Goal: Task Accomplishment & Management: Complete application form

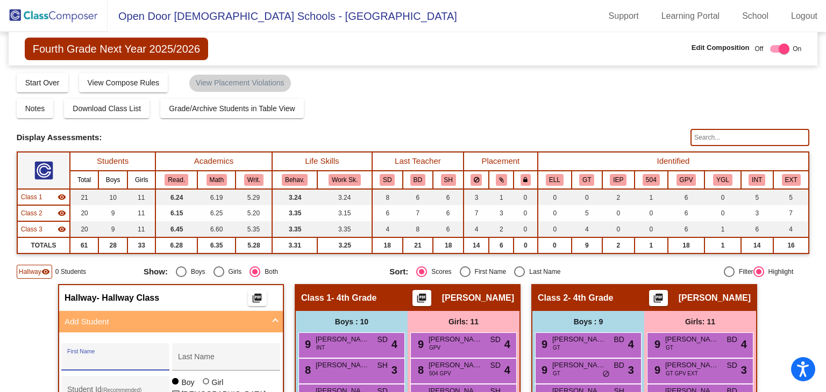
scroll to position [51, 0]
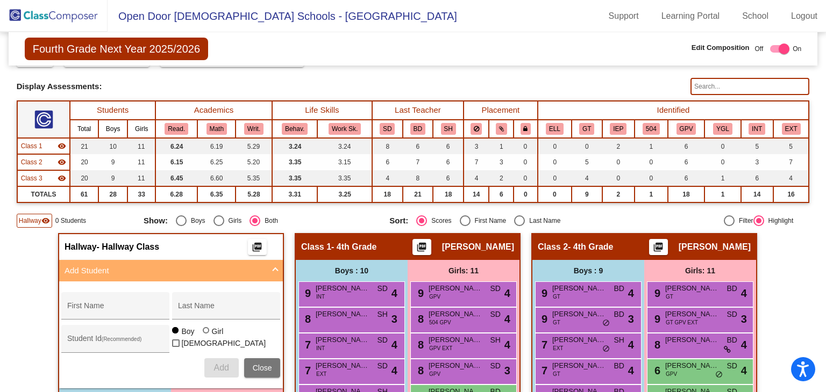
click at [33, 11] on img at bounding box center [53, 16] width 107 height 32
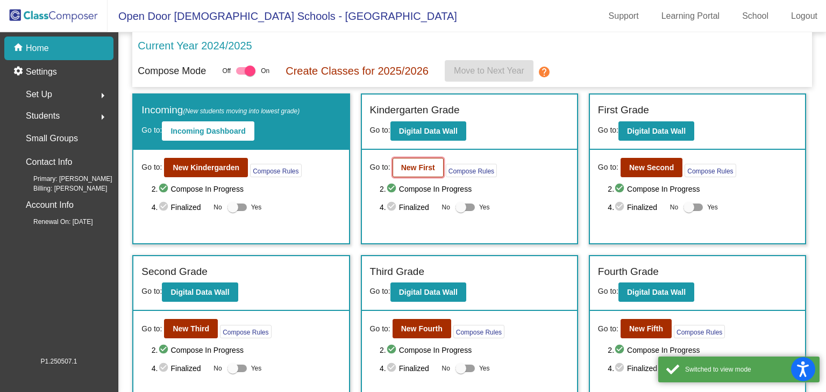
click at [417, 168] on b "New First" at bounding box center [418, 167] width 34 height 9
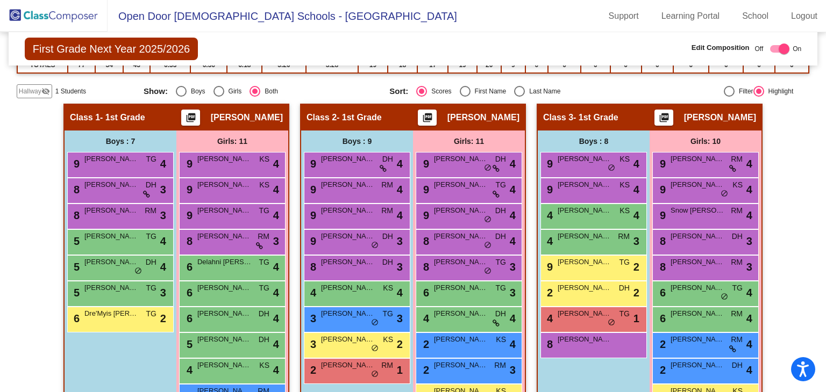
scroll to position [215, 0]
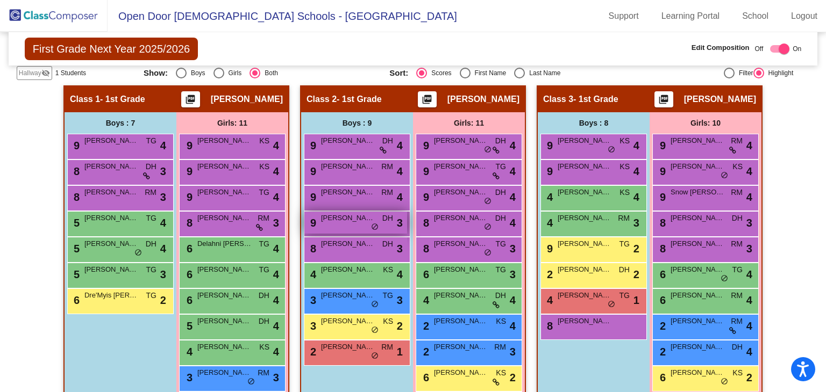
click at [332, 216] on span "[PERSON_NAME]" at bounding box center [348, 218] width 54 height 11
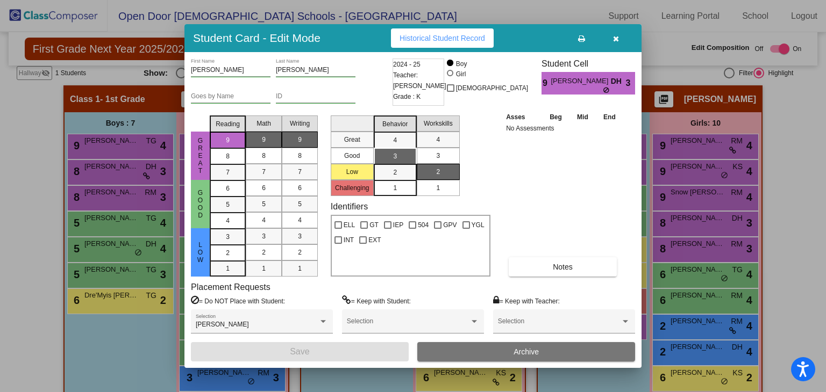
click at [425, 92] on div "2024 - 25 Teacher: [PERSON_NAME] Grade : K" at bounding box center [418, 82] width 52 height 47
click at [606, 78] on span "[PERSON_NAME]" at bounding box center [580, 81] width 60 height 11
click at [454, 46] on button "Historical Student Record" at bounding box center [442, 37] width 103 height 19
click at [587, 80] on span "[PERSON_NAME]" at bounding box center [580, 81] width 60 height 11
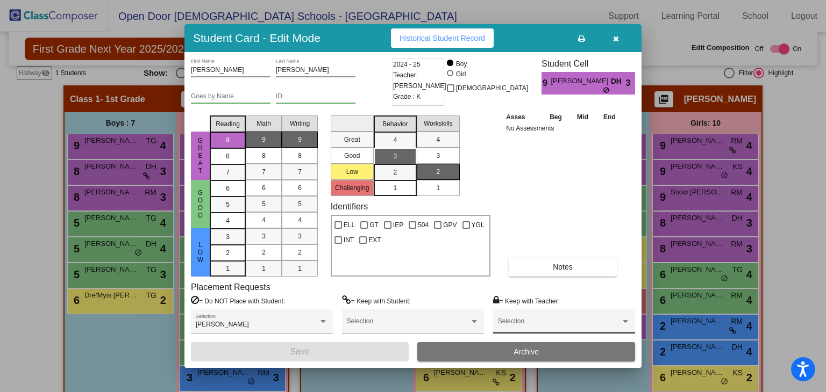
click at [542, 321] on span at bounding box center [559, 325] width 123 height 8
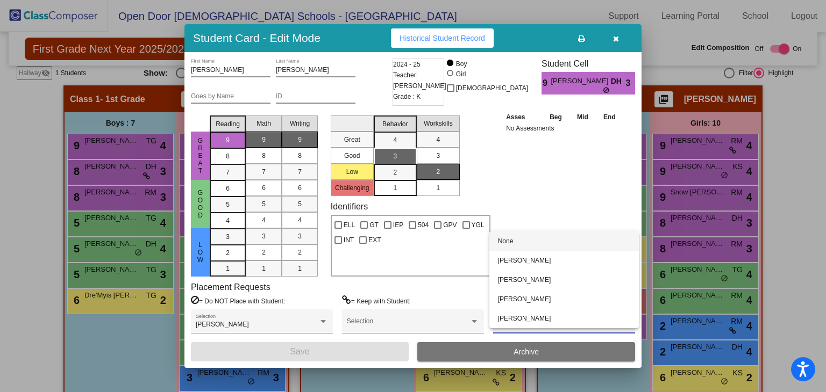
click at [570, 157] on div at bounding box center [413, 196] width 826 height 392
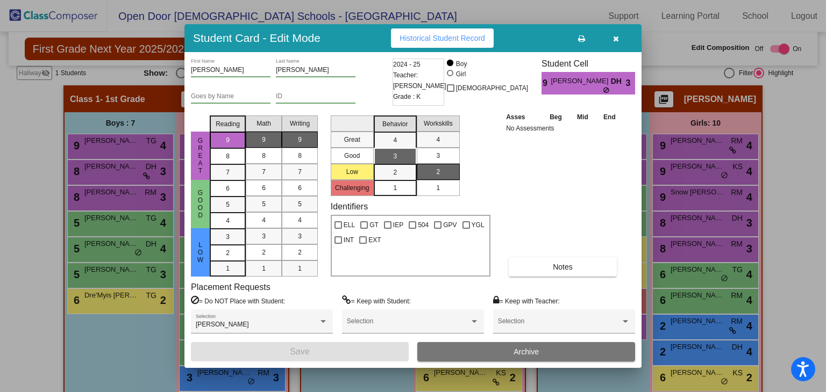
click at [550, 152] on div "Asses Beg Mid End No Assessments Notes" at bounding box center [563, 194] width 120 height 166
click at [389, 317] on div "Selection" at bounding box center [413, 323] width 132 height 19
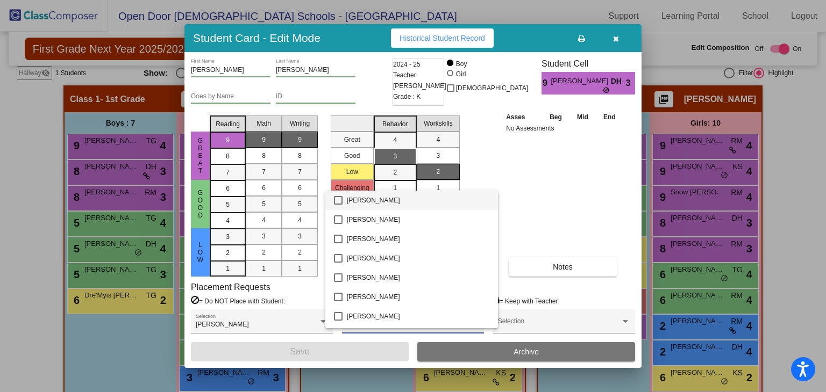
click at [576, 218] on div at bounding box center [413, 196] width 826 height 392
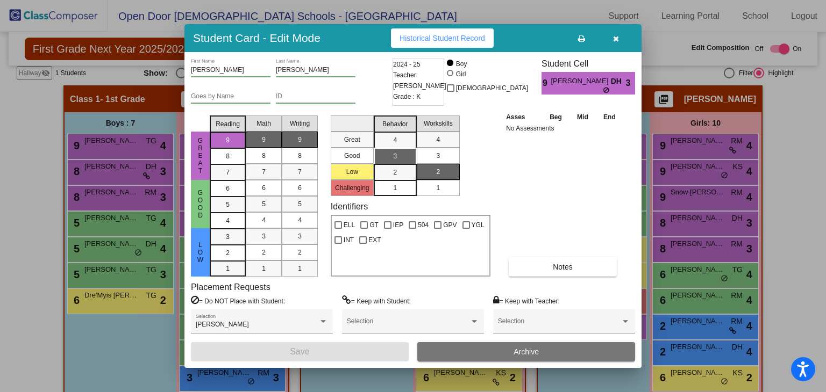
click at [433, 90] on div "2024 - 25 Teacher: [PERSON_NAME] Grade : K" at bounding box center [418, 82] width 52 height 47
click at [617, 37] on icon "button" at bounding box center [616, 39] width 6 height 8
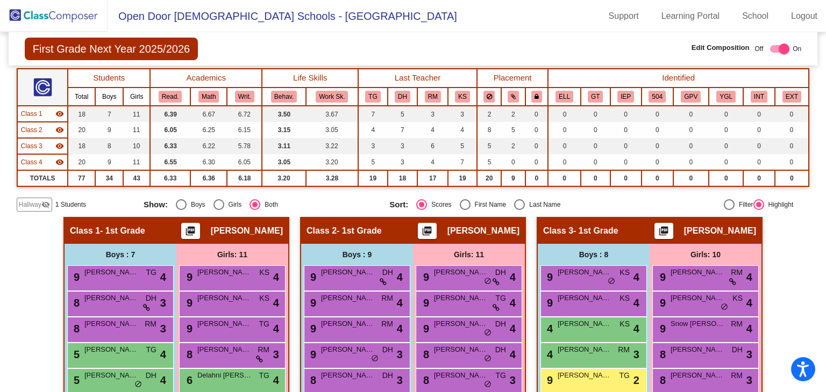
scroll to position [0, 0]
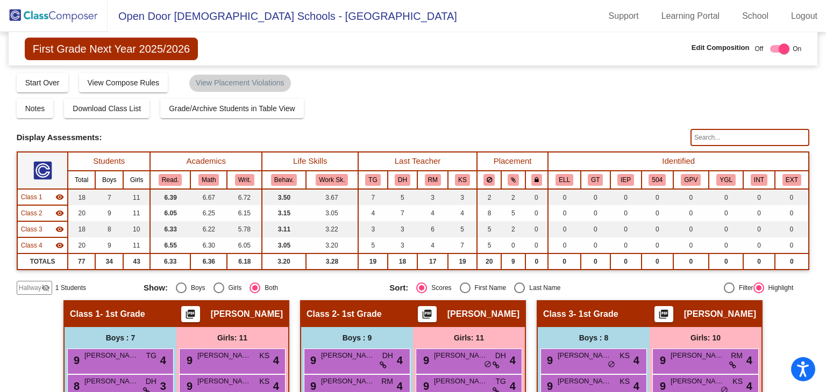
click at [56, 17] on img at bounding box center [53, 16] width 107 height 32
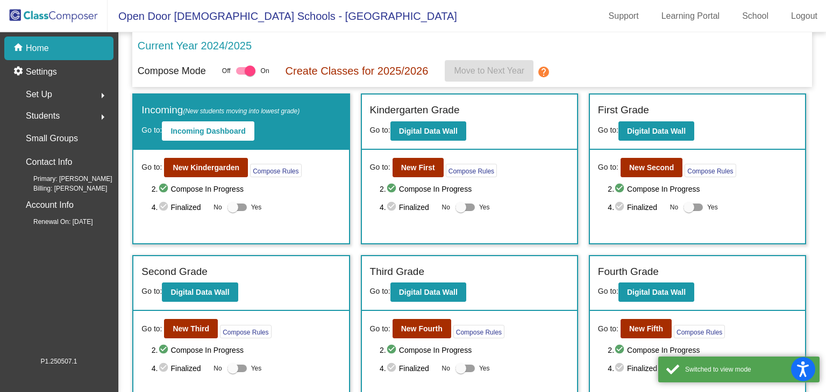
click at [102, 104] on button "arrow_right" at bounding box center [102, 94] width 21 height 21
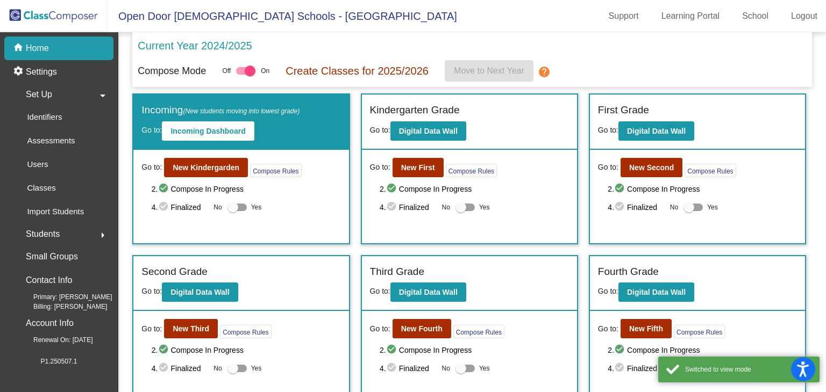
click at [102, 95] on mat-icon "arrow_drop_down" at bounding box center [102, 95] width 13 height 13
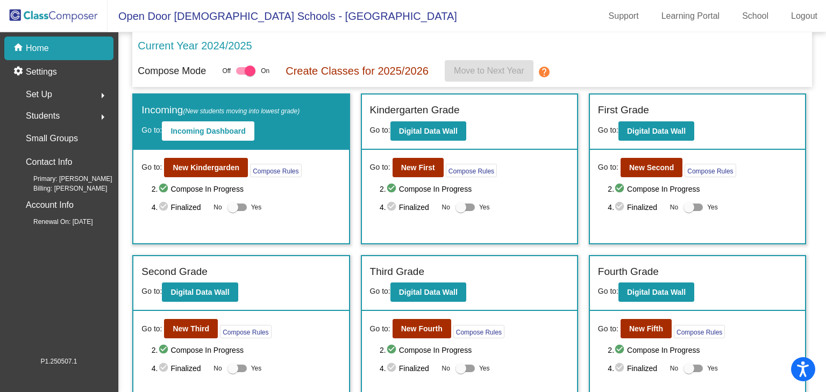
click at [95, 117] on button "arrow_right" at bounding box center [102, 115] width 21 height 21
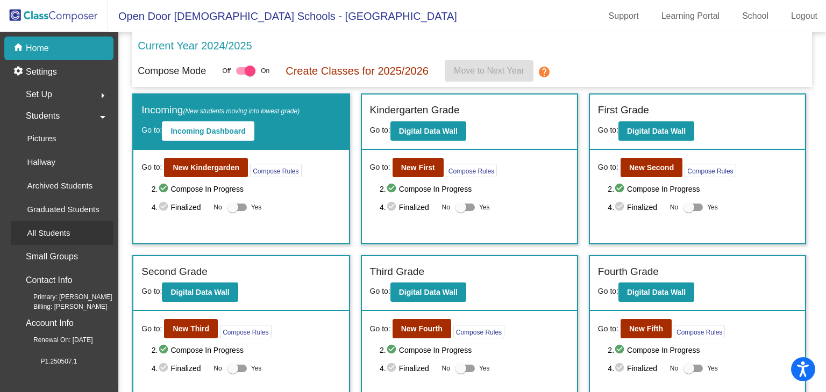
click at [70, 227] on div "All Students" at bounding box center [45, 233] width 68 height 24
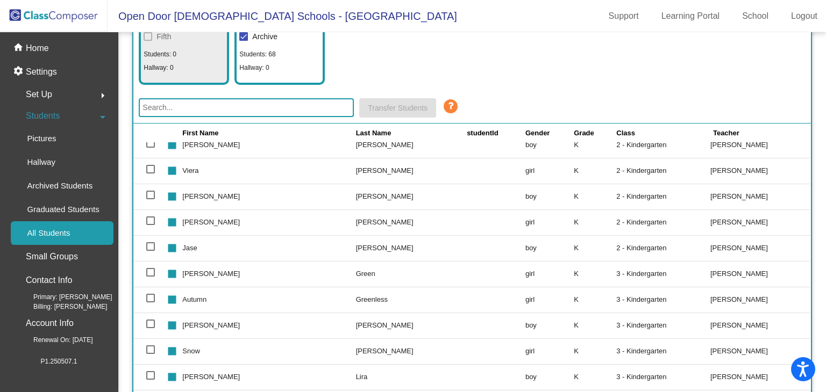
scroll to position [2365, 0]
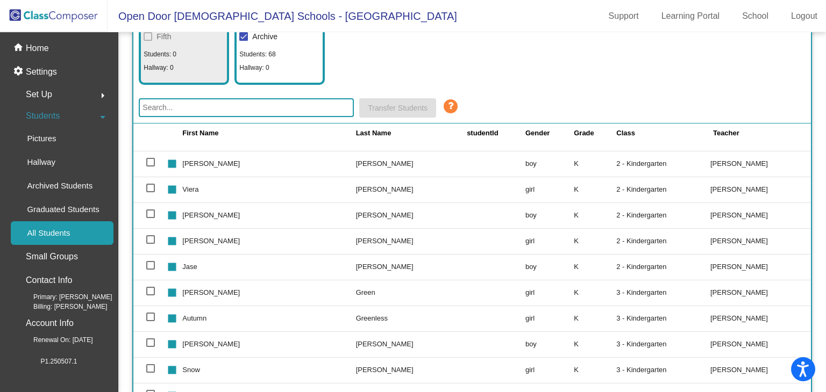
click at [356, 216] on td "[PERSON_NAME]" at bounding box center [411, 216] width 111 height 26
click at [157, 210] on td at bounding box center [148, 216] width 31 height 26
click at [154, 213] on div at bounding box center [150, 214] width 9 height 9
click at [150, 218] on input "select row 96" at bounding box center [150, 218] width 1 height 1
checkbox input "true"
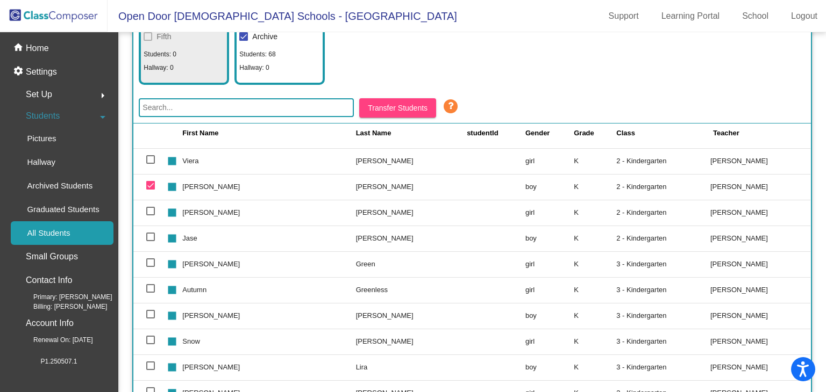
scroll to position [2419, 0]
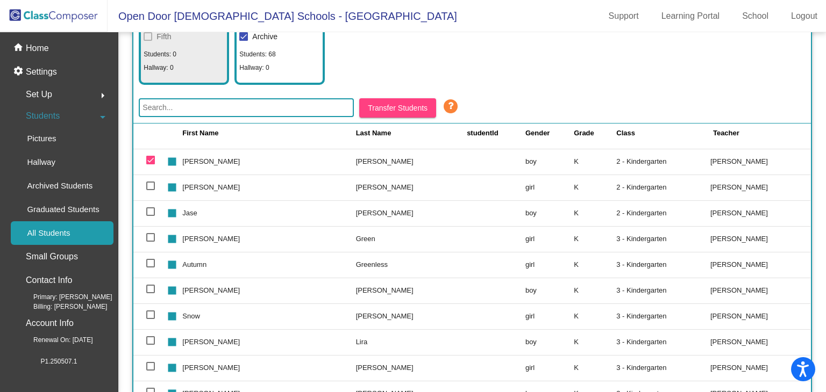
click at [424, 107] on span "Transfer Students" at bounding box center [398, 108] width 60 height 9
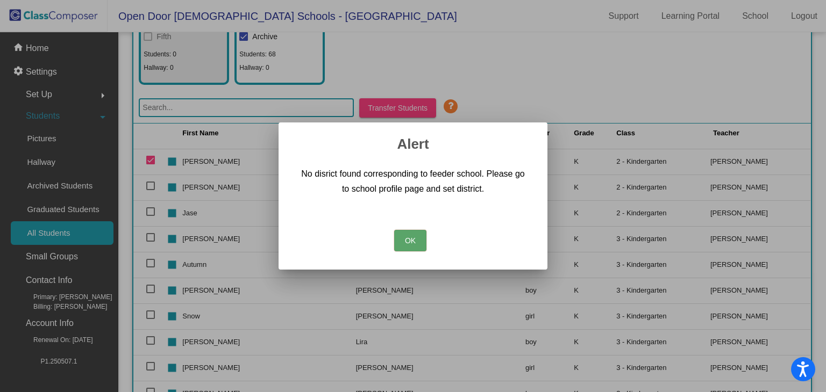
click at [406, 246] on button "OK" at bounding box center [410, 240] width 32 height 21
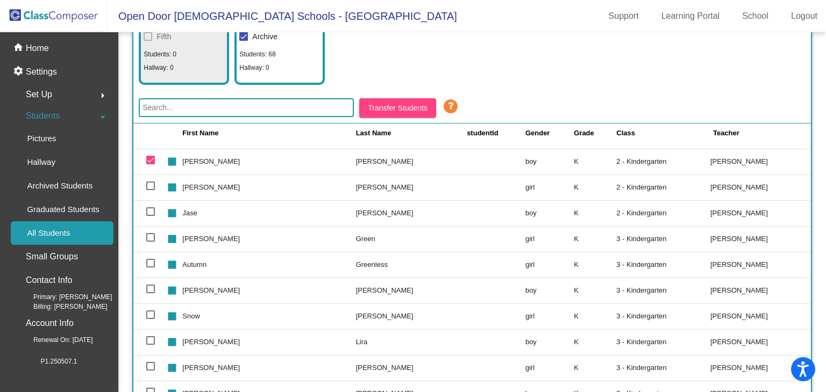
click at [640, 156] on td "2 - Kindergarten" at bounding box center [663, 162] width 94 height 26
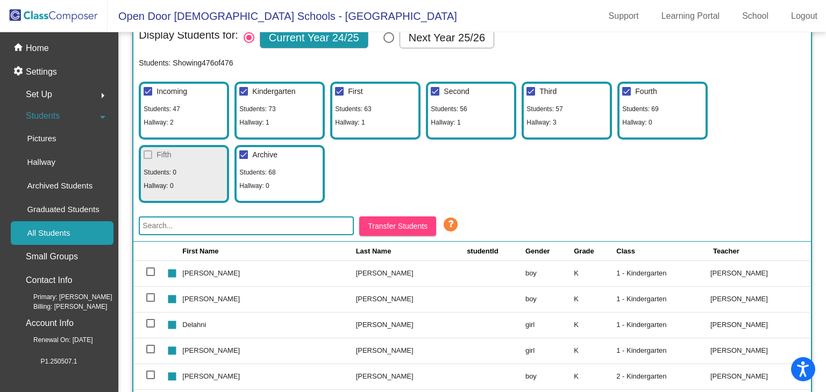
scroll to position [0, 0]
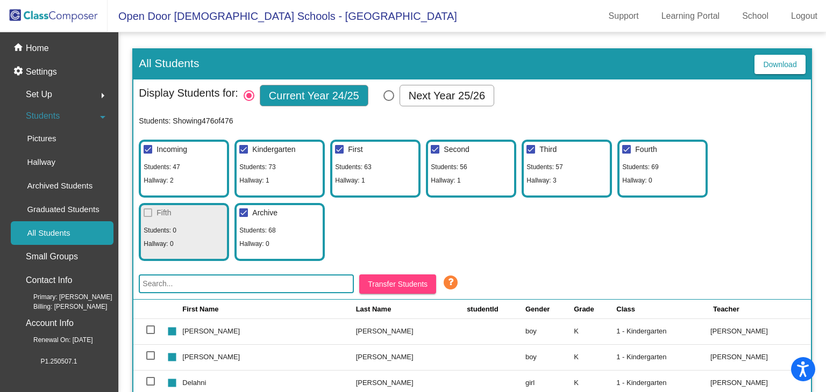
click at [384, 94] on div "Select Columns" at bounding box center [388, 95] width 11 height 11
click at [388, 101] on input "Next Year 25/26" at bounding box center [388, 101] width 1 height 1
radio input "true"
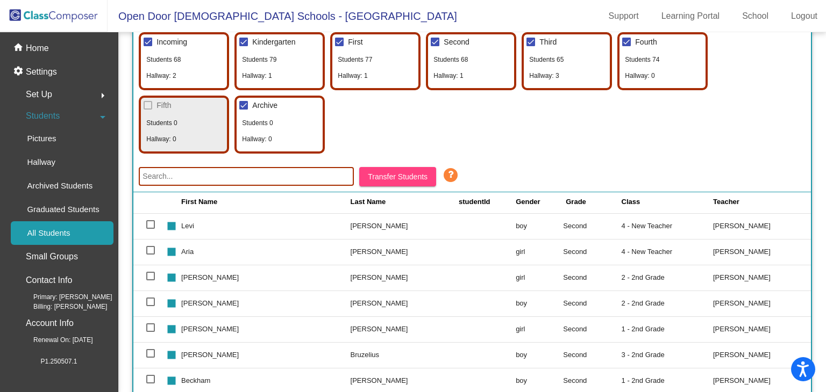
scroll to position [3547, 0]
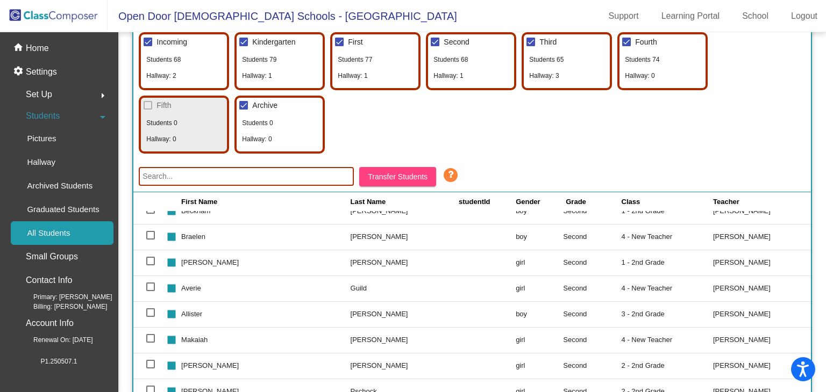
click at [190, 181] on input "text" at bounding box center [246, 176] width 215 height 19
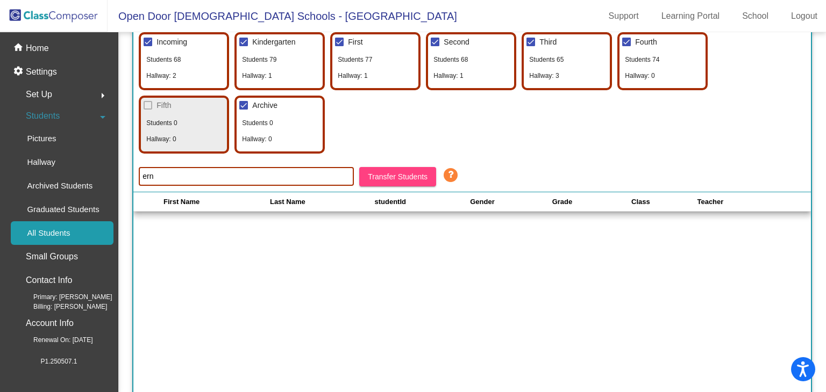
scroll to position [0, 0]
type input "e"
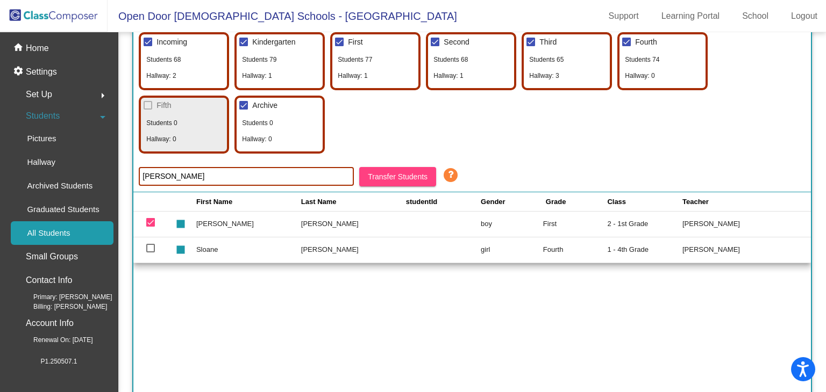
type input "[PERSON_NAME]"
drag, startPoint x: 297, startPoint y: 194, endPoint x: 302, endPoint y: 213, distance: 19.6
click at [301, 196] on th "Last Name" at bounding box center [353, 201] width 105 height 19
click at [305, 224] on td "[PERSON_NAME]" at bounding box center [353, 224] width 105 height 26
click at [213, 227] on td "[PERSON_NAME]" at bounding box center [248, 224] width 105 height 26
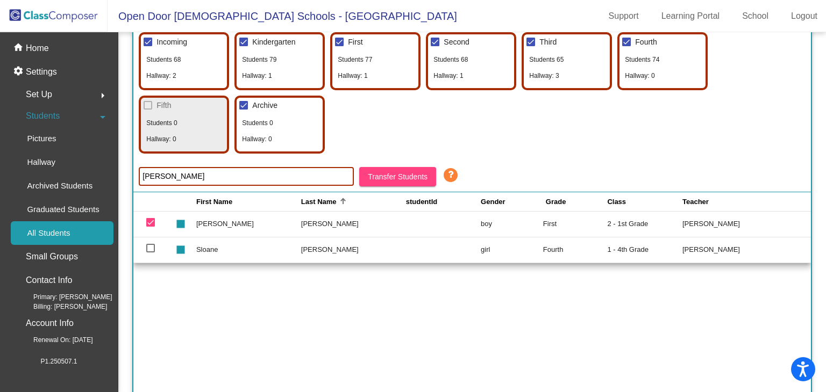
drag, startPoint x: 217, startPoint y: 222, endPoint x: 206, endPoint y: 223, distance: 11.3
click at [217, 222] on td "[PERSON_NAME]" at bounding box center [248, 224] width 105 height 26
click at [185, 225] on mat-icon "stop" at bounding box center [179, 219] width 13 height 13
click at [184, 213] on mat-icon "stop" at bounding box center [179, 219] width 13 height 13
click at [185, 220] on mat-icon "stop" at bounding box center [179, 219] width 13 height 13
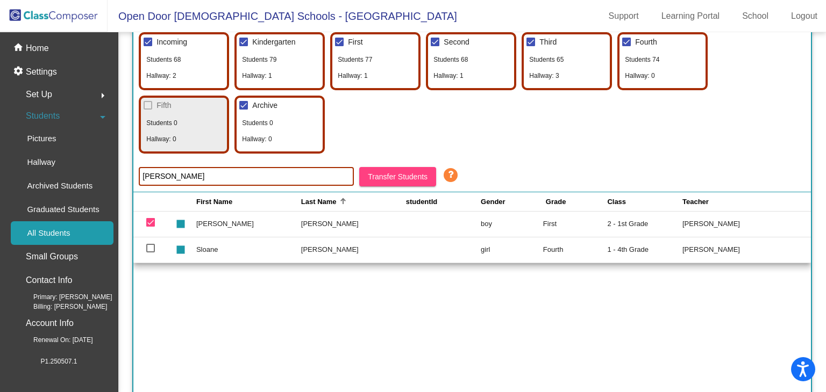
click at [185, 220] on mat-icon "stop" at bounding box center [179, 219] width 13 height 13
click at [216, 226] on td "[PERSON_NAME]" at bounding box center [248, 224] width 105 height 26
click at [207, 231] on td "[PERSON_NAME]" at bounding box center [248, 224] width 105 height 26
drag, startPoint x: 238, startPoint y: 230, endPoint x: 151, endPoint y: 217, distance: 87.5
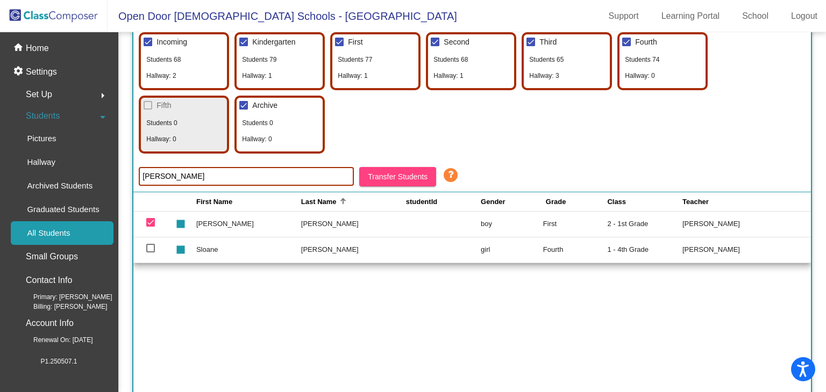
click at [150, 217] on td at bounding box center [152, 224] width 39 height 26
click at [154, 226] on mat-checkbox at bounding box center [150, 223] width 9 height 8
click at [152, 224] on div at bounding box center [150, 222] width 9 height 9
click at [150, 227] on input "deselect row 86" at bounding box center [150, 227] width 1 height 1
click at [153, 224] on div at bounding box center [150, 222] width 9 height 9
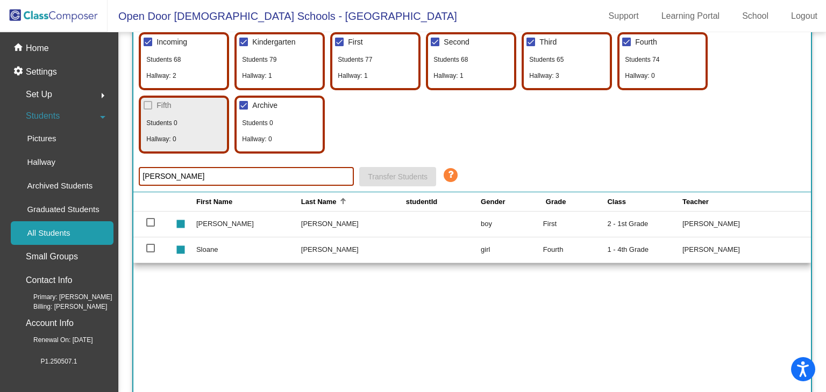
click at [150, 227] on input "select row 86" at bounding box center [150, 227] width 1 height 1
checkbox input "true"
click at [395, 188] on div "Display Students for: Current Year 24/25 Next Year 25/26 Students: Showing 476 …" at bounding box center [471, 82] width 677 height 220
click at [397, 181] on button "Transfer Students" at bounding box center [397, 176] width 77 height 19
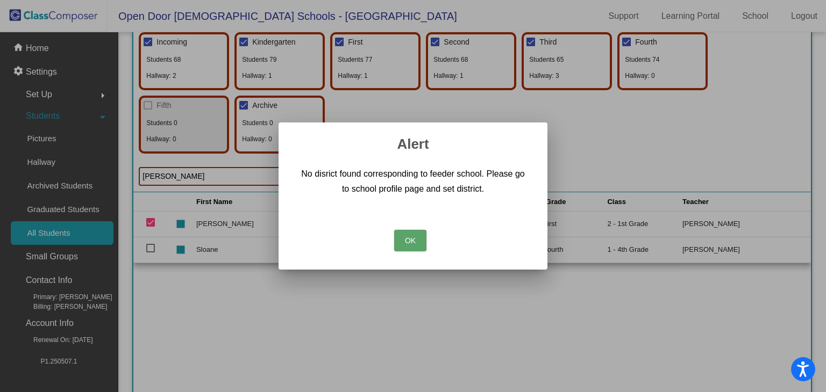
click at [413, 244] on button "OK" at bounding box center [410, 240] width 32 height 21
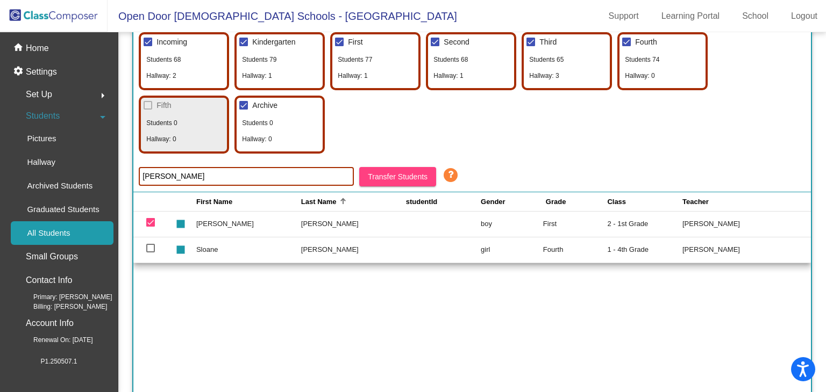
click at [454, 177] on icon at bounding box center [450, 175] width 16 height 16
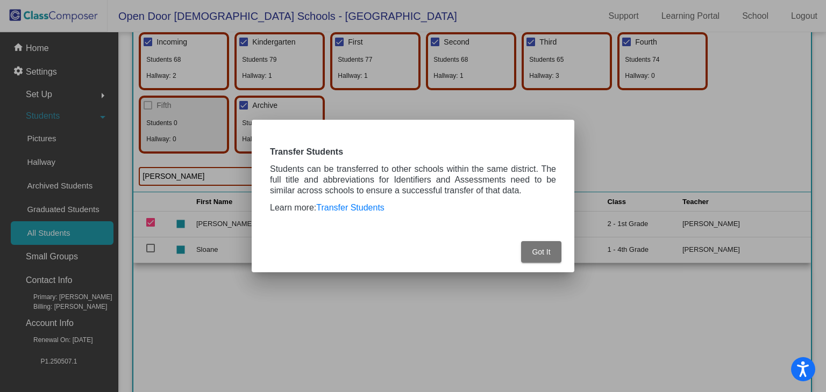
click at [546, 258] on button "Got It" at bounding box center [541, 251] width 40 height 21
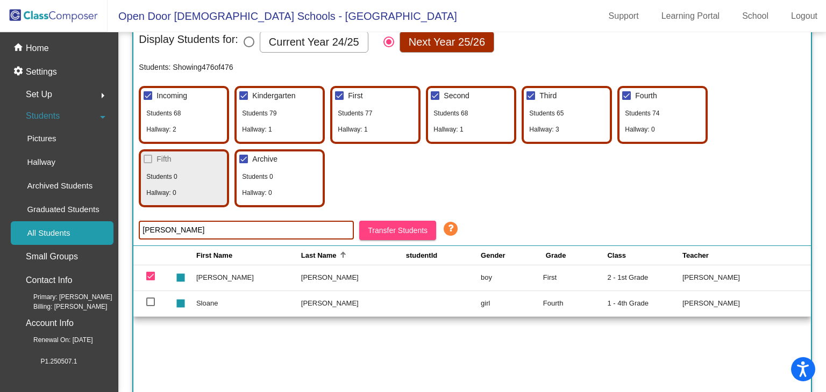
scroll to position [161, 0]
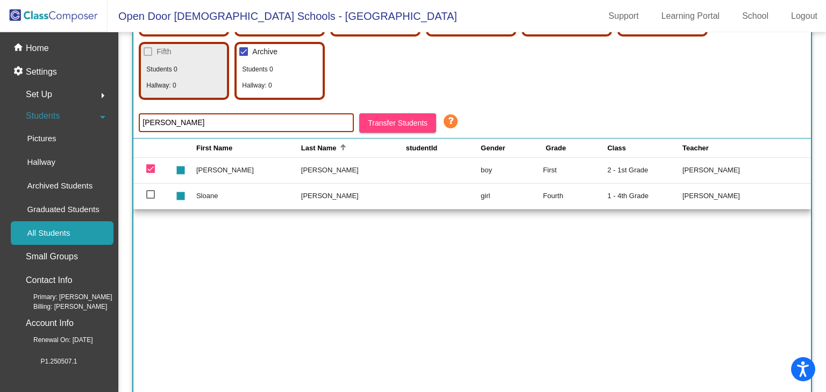
click at [311, 175] on td "[PERSON_NAME]" at bounding box center [353, 170] width 105 height 26
click at [311, 174] on td "[PERSON_NAME]" at bounding box center [353, 170] width 105 height 26
click at [315, 170] on td "[PERSON_NAME]" at bounding box center [353, 170] width 105 height 26
drag, startPoint x: 712, startPoint y: 176, endPoint x: 708, endPoint y: 171, distance: 6.6
click at [711, 175] on td "[PERSON_NAME]" at bounding box center [746, 170] width 128 height 26
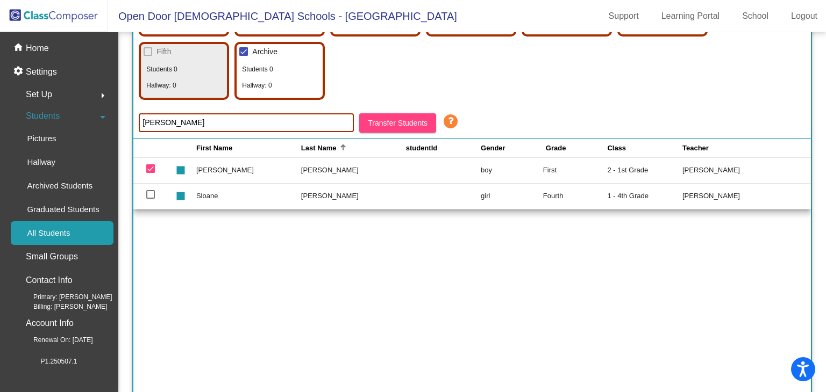
click at [708, 170] on td "[PERSON_NAME]" at bounding box center [746, 170] width 128 height 26
drag, startPoint x: 705, startPoint y: 169, endPoint x: 585, endPoint y: 168, distance: 120.4
click at [697, 169] on td "[PERSON_NAME]" at bounding box center [746, 170] width 128 height 26
click at [543, 165] on td "First" at bounding box center [575, 170] width 64 height 26
click at [543, 164] on td "First" at bounding box center [575, 170] width 64 height 26
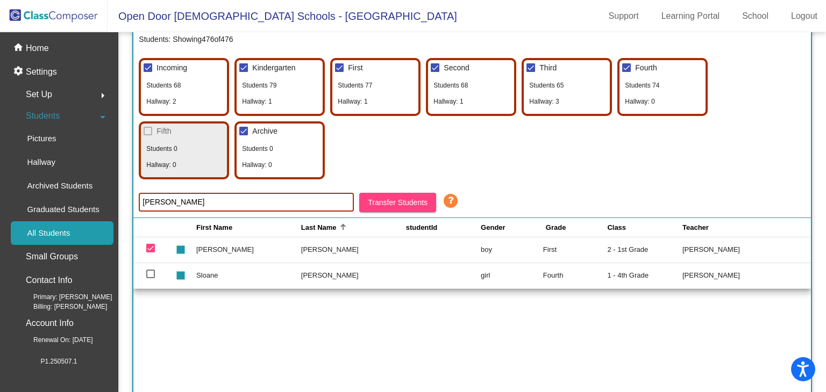
scroll to position [0, 0]
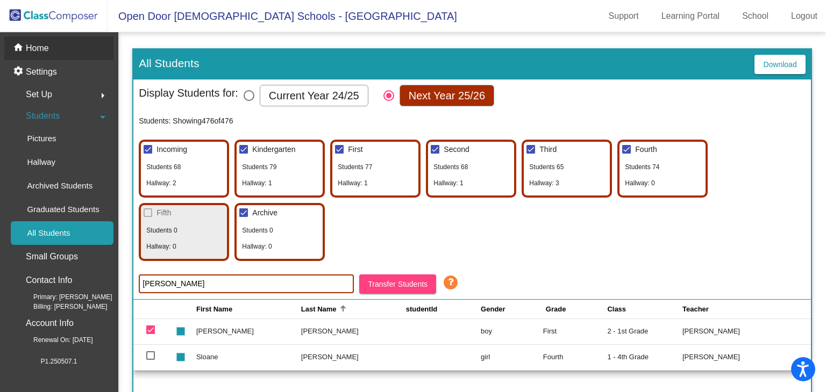
click at [56, 48] on div "home Home" at bounding box center [58, 49] width 109 height 24
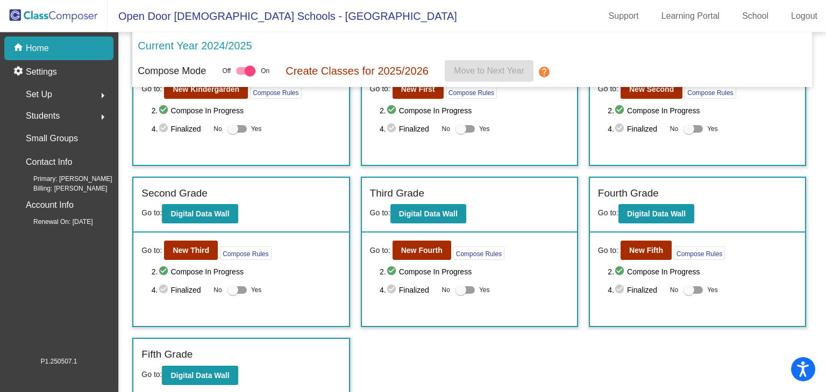
scroll to position [25, 0]
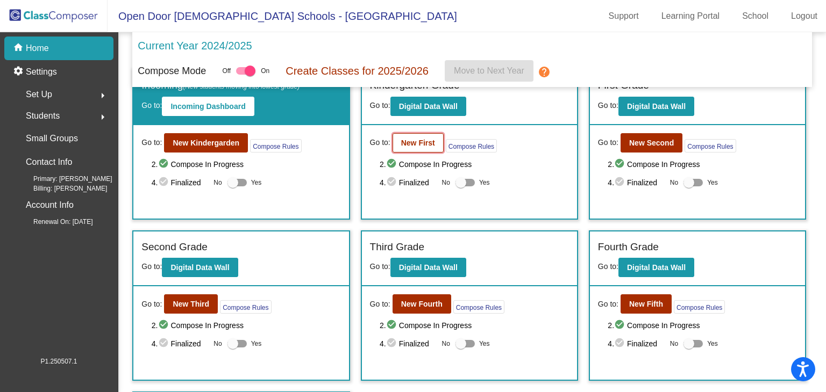
click at [422, 139] on b "New First" at bounding box center [418, 143] width 34 height 9
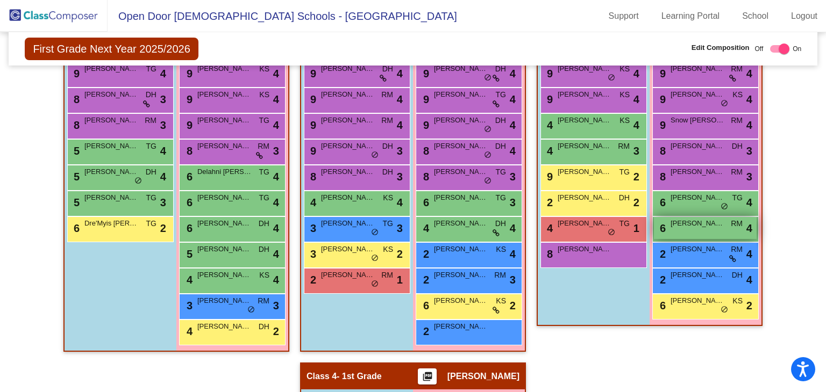
scroll to position [269, 0]
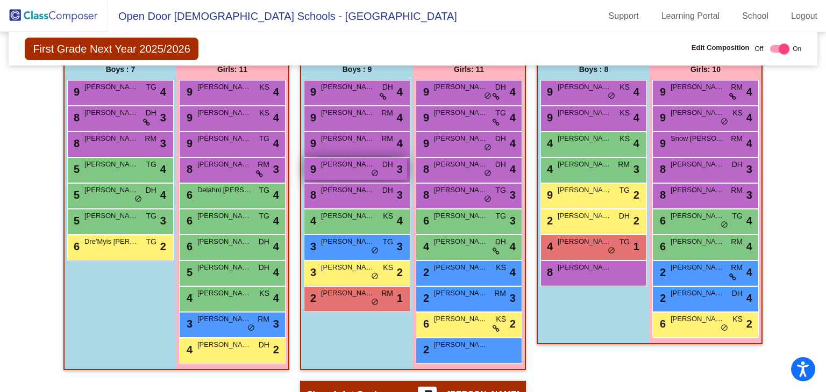
click at [374, 177] on div "9 [PERSON_NAME] [PERSON_NAME] lock do_not_disturb_alt 3" at bounding box center [355, 169] width 103 height 22
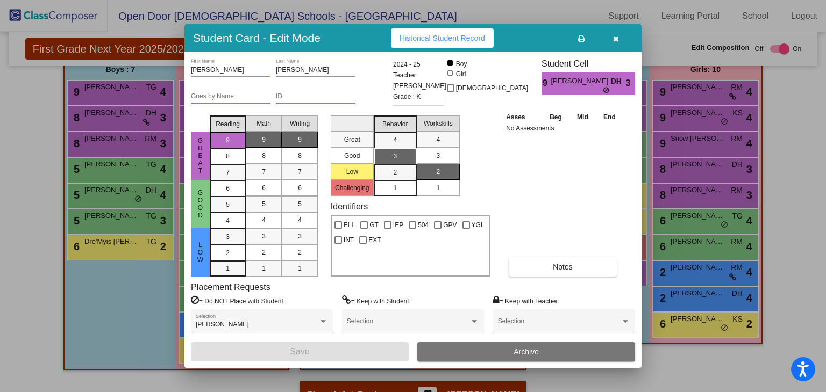
click at [606, 89] on icon at bounding box center [606, 90] width 7 height 6
click at [544, 352] on button "Archive" at bounding box center [526, 351] width 218 height 19
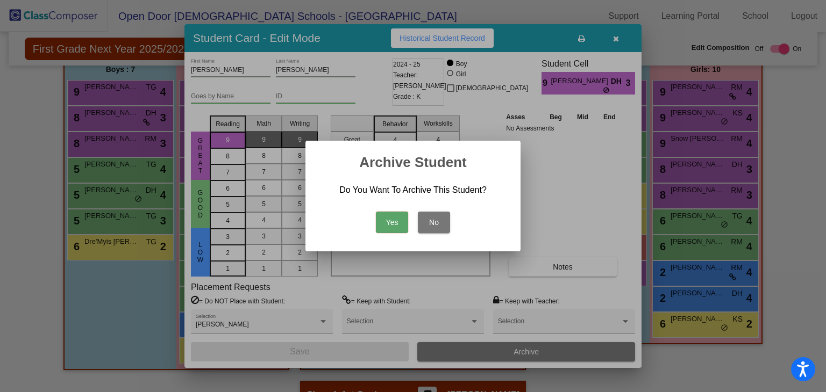
click at [396, 222] on button "Yes" at bounding box center [392, 222] width 32 height 21
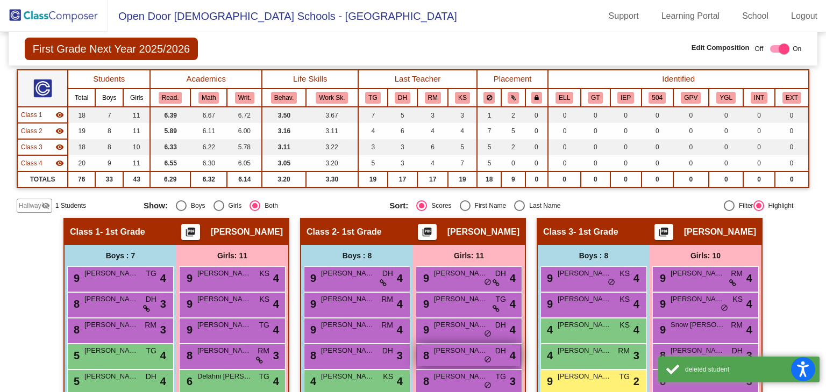
scroll to position [0, 0]
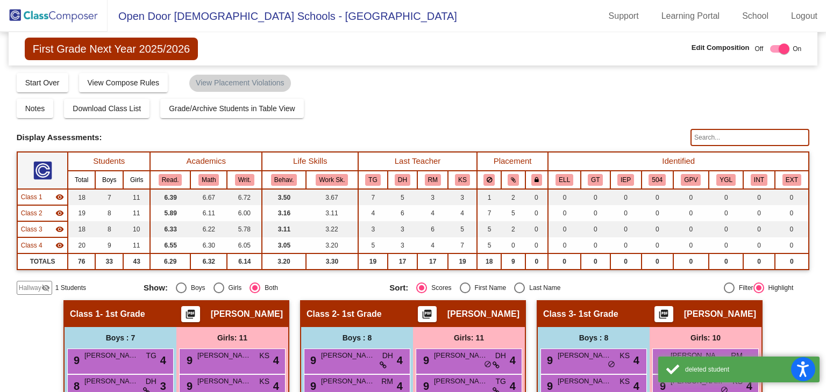
drag, startPoint x: 61, startPoint y: 14, endPoint x: 428, endPoint y: 215, distance: 419.0
click at [61, 14] on img at bounding box center [53, 16] width 107 height 32
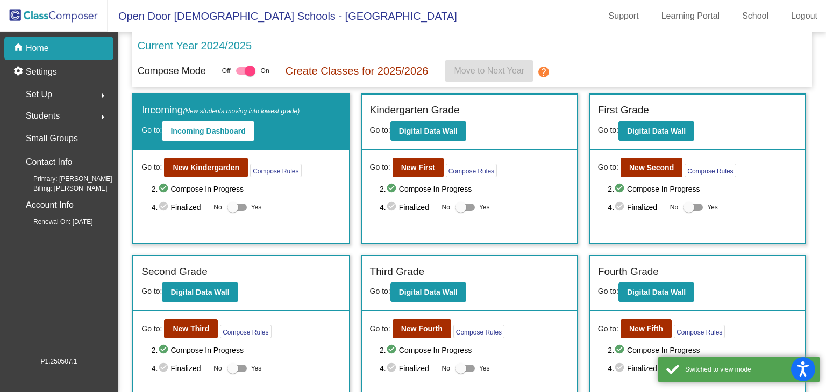
click at [644, 155] on div "Go to: New Second Compose Rules 2. check_circle Compose In Progress 4. check_ci…" at bounding box center [697, 197] width 215 height 94
click at [632, 164] on b "New Second" at bounding box center [651, 167] width 45 height 9
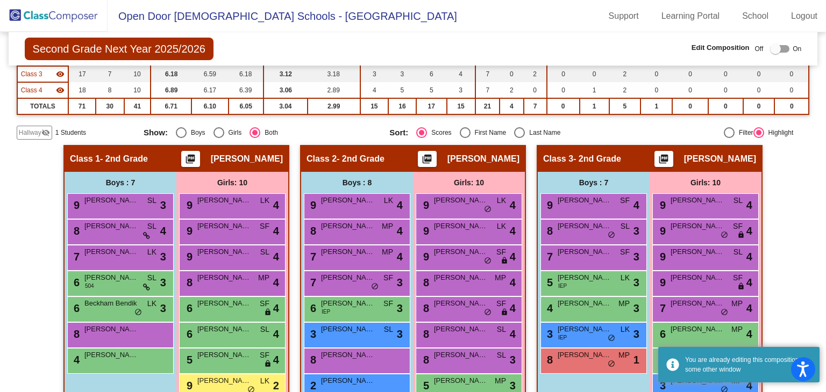
scroll to position [161, 0]
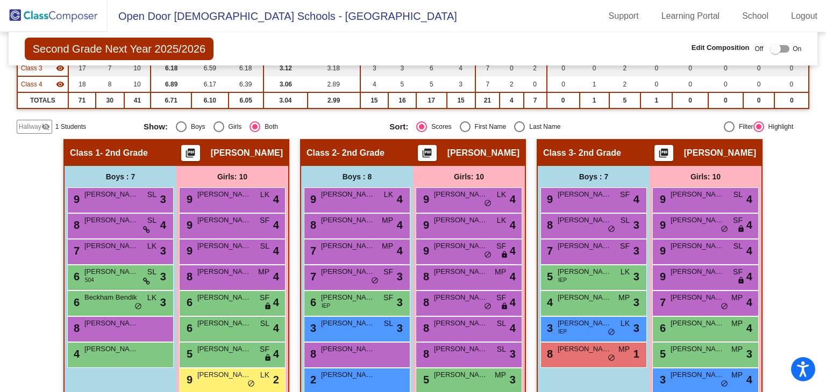
click at [24, 130] on span "Hallway" at bounding box center [30, 127] width 23 height 10
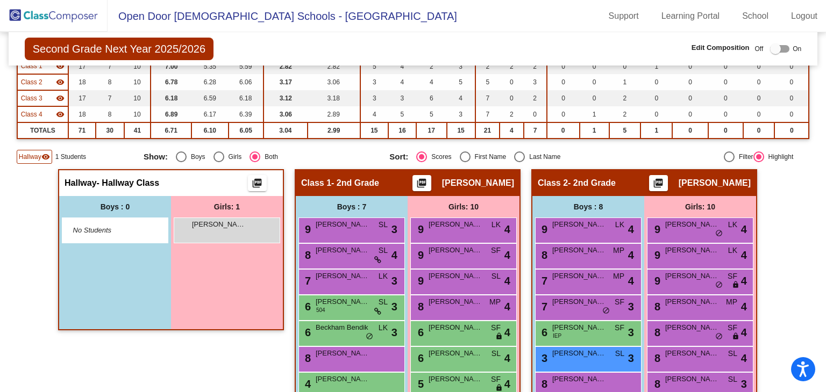
scroll to position [107, 0]
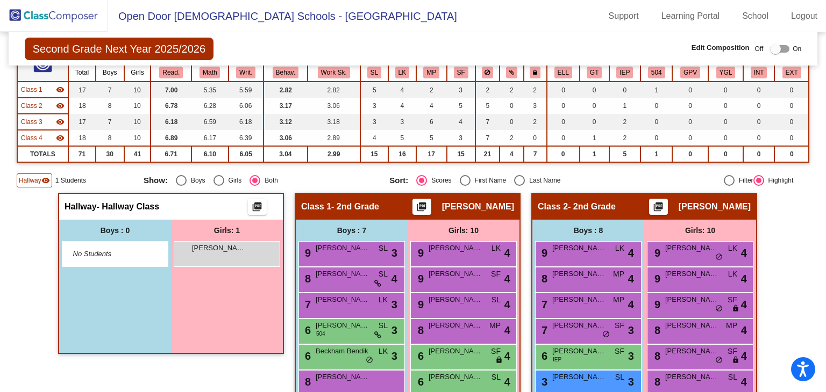
drag, startPoint x: 778, startPoint y: 42, endPoint x: 777, endPoint y: 47, distance: 5.6
click at [777, 46] on label at bounding box center [777, 48] width 24 height 13
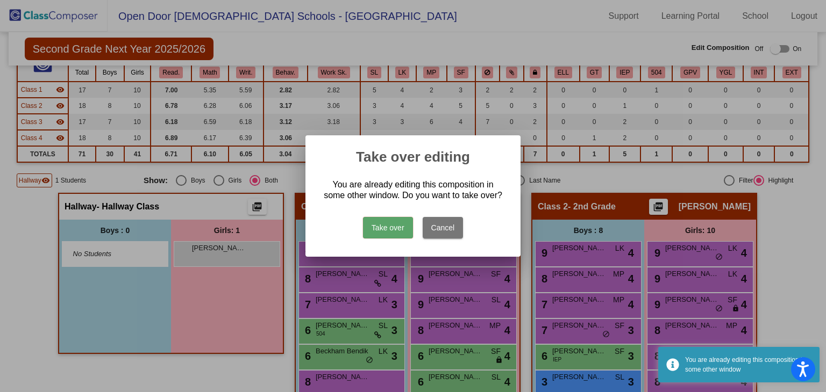
click at [386, 230] on button "Take over" at bounding box center [388, 227] width 50 height 21
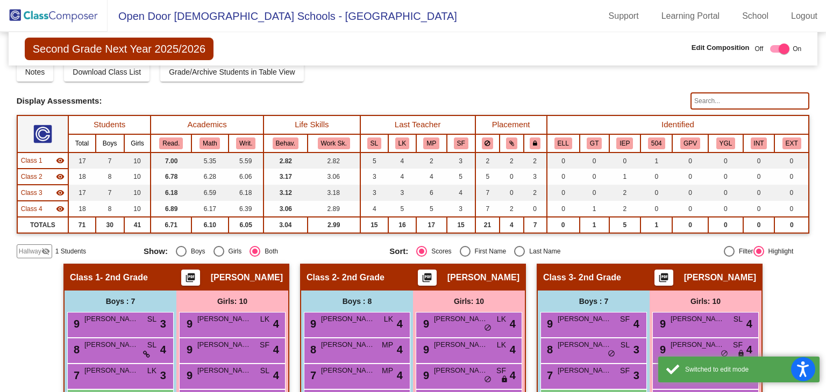
scroll to position [54, 0]
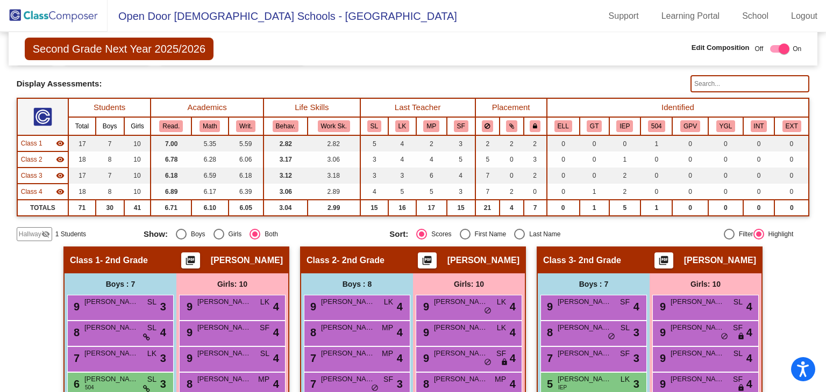
click at [45, 232] on mat-icon "visibility_off" at bounding box center [45, 234] width 9 height 9
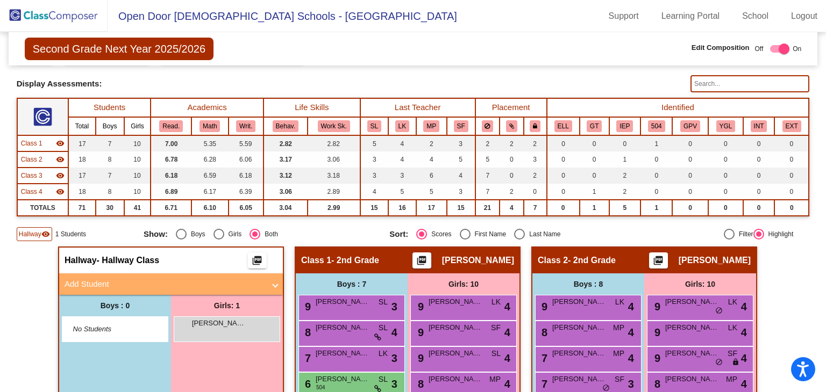
click at [267, 280] on span "Add Student" at bounding box center [168, 284] width 209 height 12
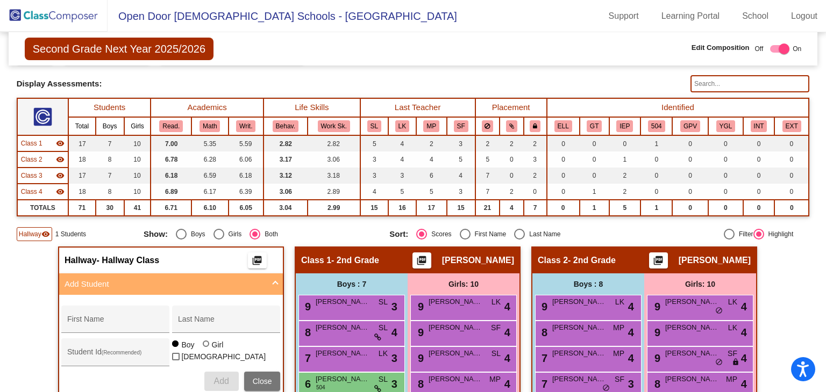
click at [151, 319] on input "First Name" at bounding box center [115, 323] width 97 height 9
type input "[PERSON_NAME]"
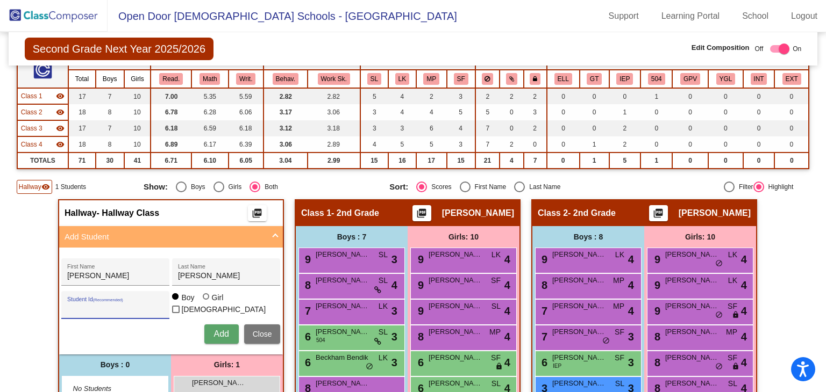
scroll to position [161, 0]
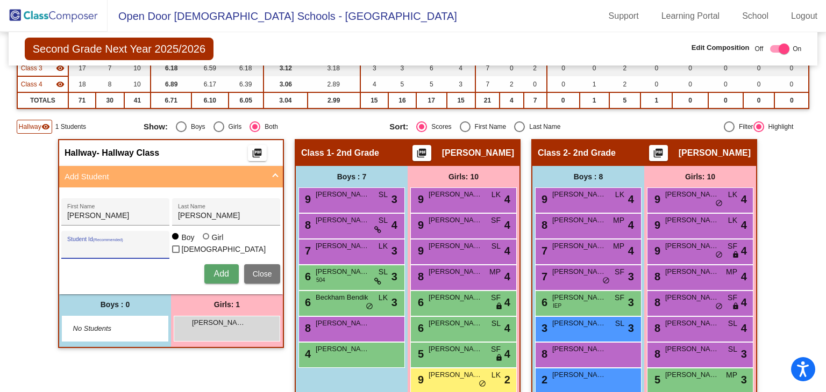
click at [214, 276] on span "Add" at bounding box center [220, 273] width 15 height 9
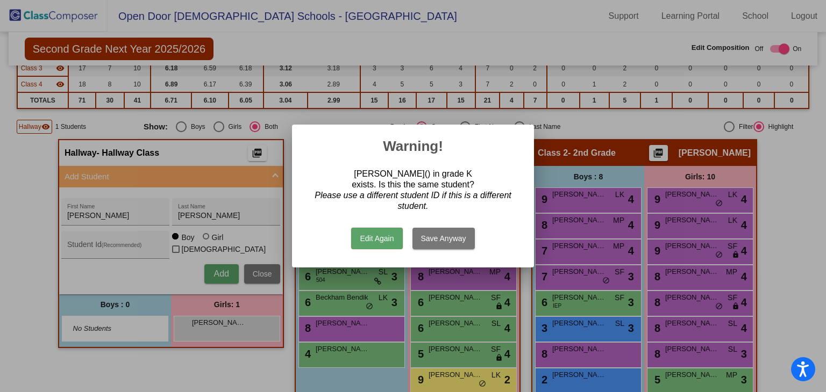
drag, startPoint x: 439, startPoint y: 243, endPoint x: 471, endPoint y: 257, distance: 35.1
click at [440, 243] on button "Save Anyway" at bounding box center [443, 238] width 62 height 21
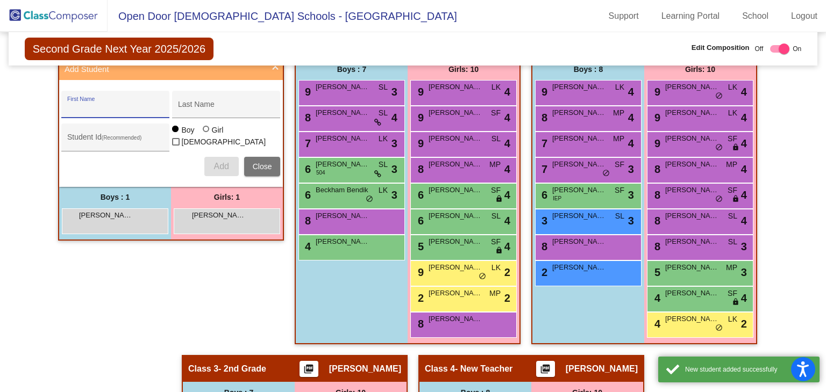
scroll to position [215, 0]
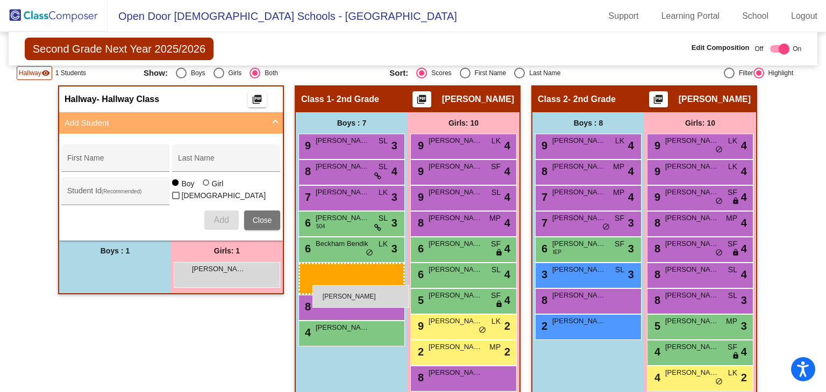
drag, startPoint x: 118, startPoint y: 266, endPoint x: 312, endPoint y: 285, distance: 195.0
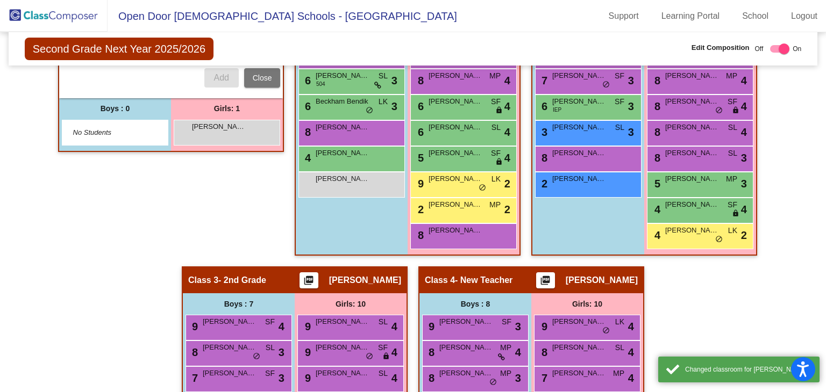
scroll to position [376, 0]
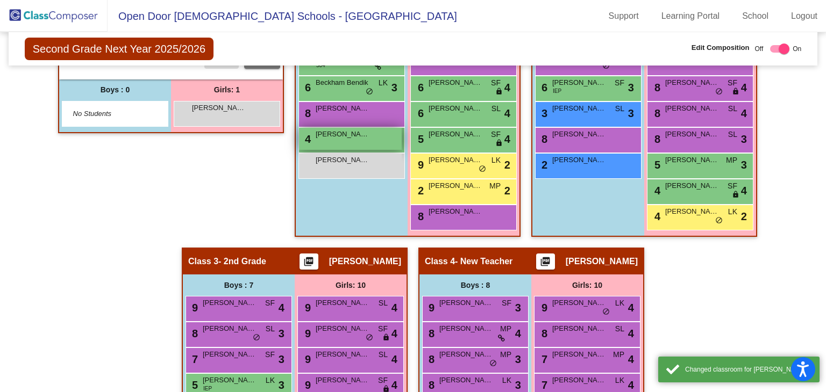
click at [357, 146] on div "4 [PERSON_NAME] lock do_not_disturb_alt" at bounding box center [350, 139] width 103 height 22
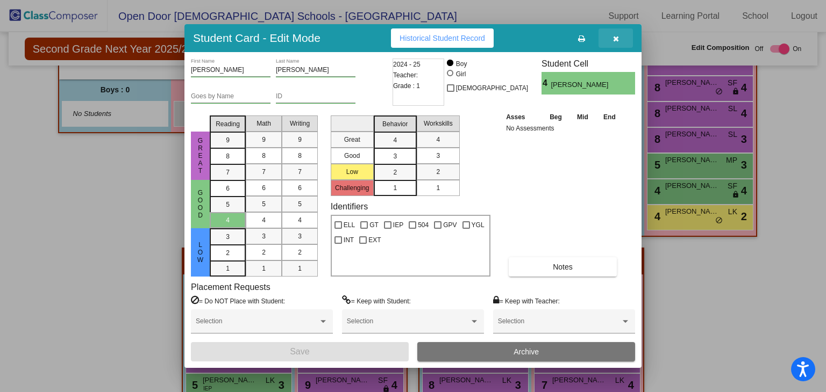
click at [620, 42] on button "button" at bounding box center [615, 37] width 34 height 19
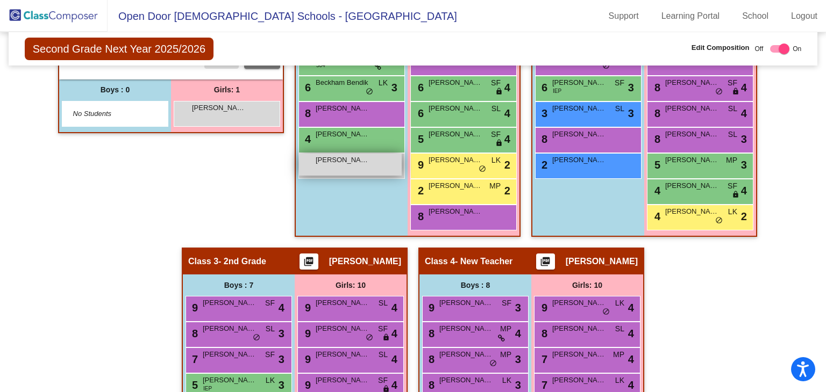
click at [344, 159] on span "[PERSON_NAME]" at bounding box center [342, 160] width 54 height 11
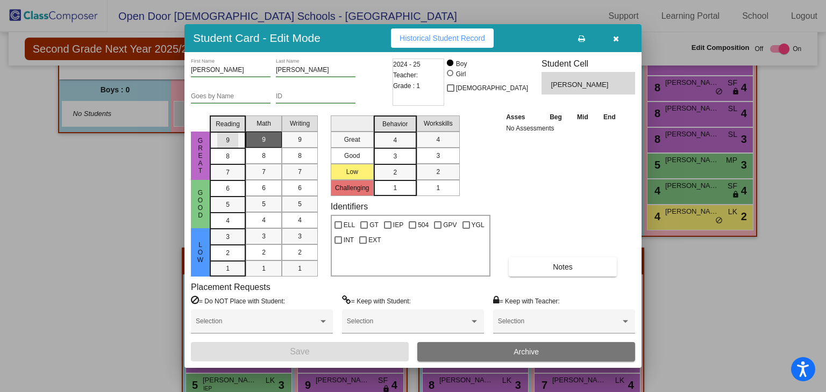
drag, startPoint x: 231, startPoint y: 144, endPoint x: 270, endPoint y: 135, distance: 40.7
click at [233, 142] on div "9" at bounding box center [227, 140] width 21 height 16
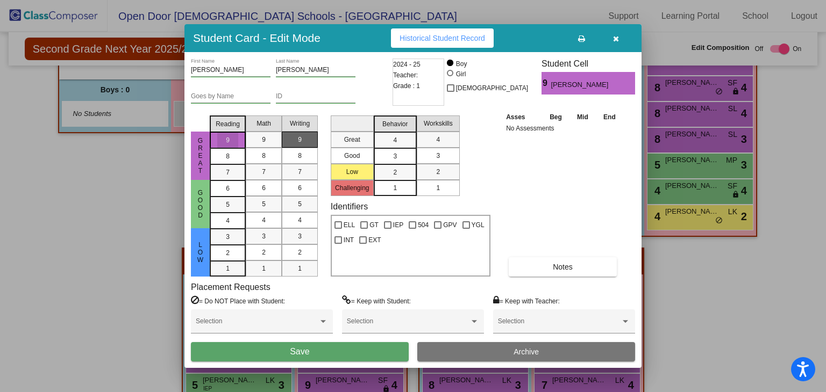
drag, startPoint x: 270, startPoint y: 134, endPoint x: 299, endPoint y: 132, distance: 28.5
click at [271, 134] on div "9" at bounding box center [263, 140] width 21 height 16
click at [301, 132] on div "9" at bounding box center [299, 140] width 21 height 16
drag, startPoint x: 410, startPoint y: 156, endPoint x: 434, endPoint y: 169, distance: 27.9
click at [412, 157] on mat-list-option "3" at bounding box center [395, 156] width 43 height 16
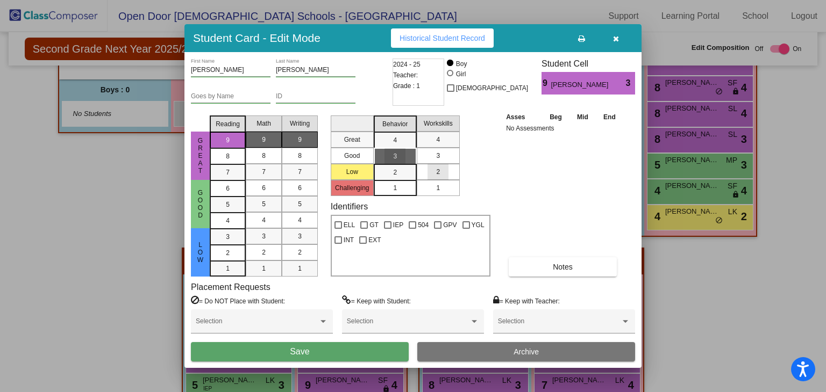
click at [434, 169] on div "2" at bounding box center [437, 172] width 21 height 16
click at [413, 310] on div "Selection" at bounding box center [413, 322] width 142 height 24
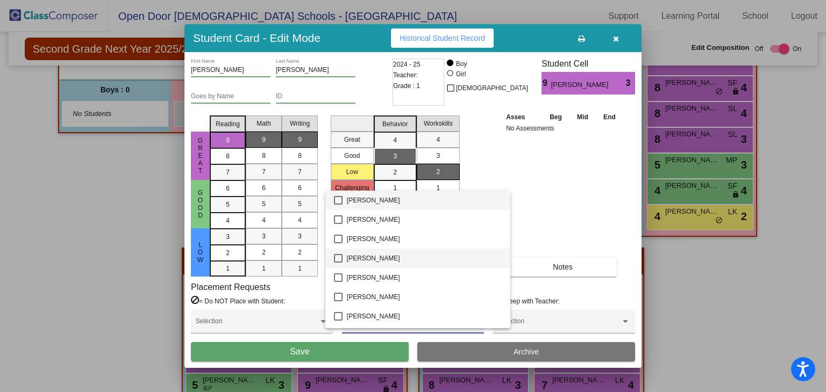
scroll to position [161, 0]
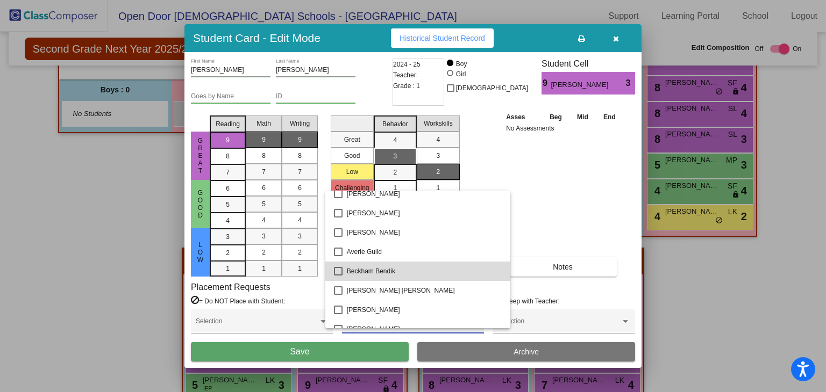
click at [418, 269] on span "Beckham Bendik" at bounding box center [424, 271] width 155 height 19
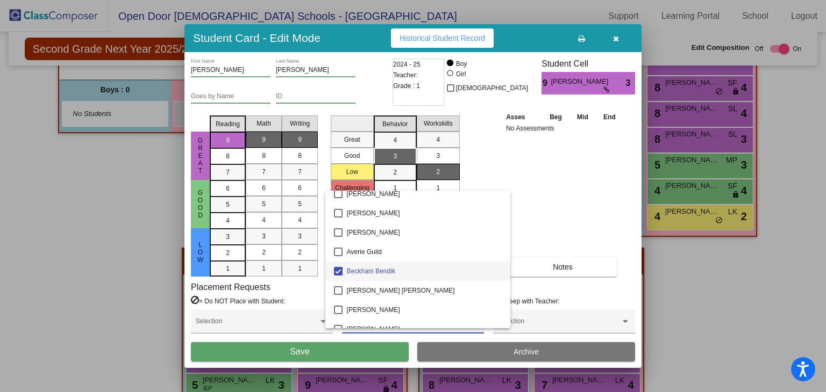
click at [630, 242] on div at bounding box center [413, 196] width 826 height 392
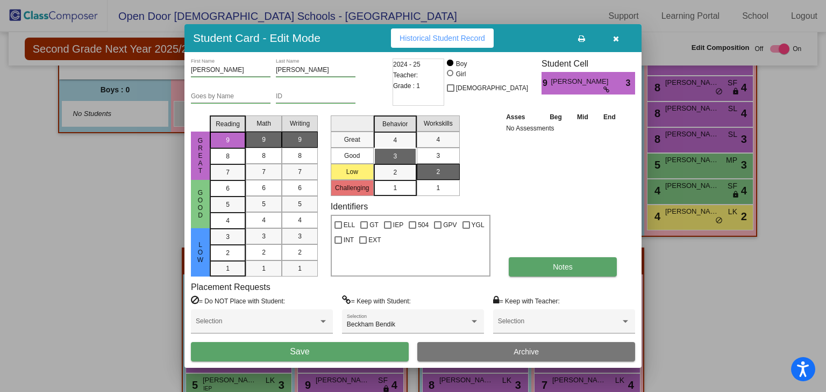
click at [577, 262] on button "Notes" at bounding box center [562, 266] width 108 height 19
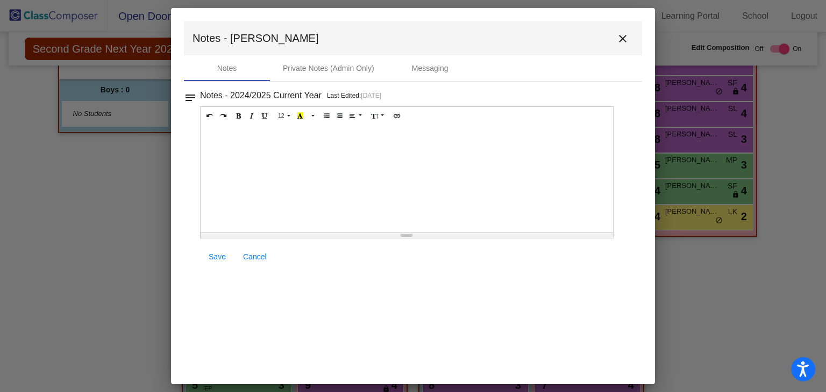
click at [292, 143] on div at bounding box center [406, 178] width 412 height 107
click at [207, 252] on link "Save" at bounding box center [217, 256] width 34 height 19
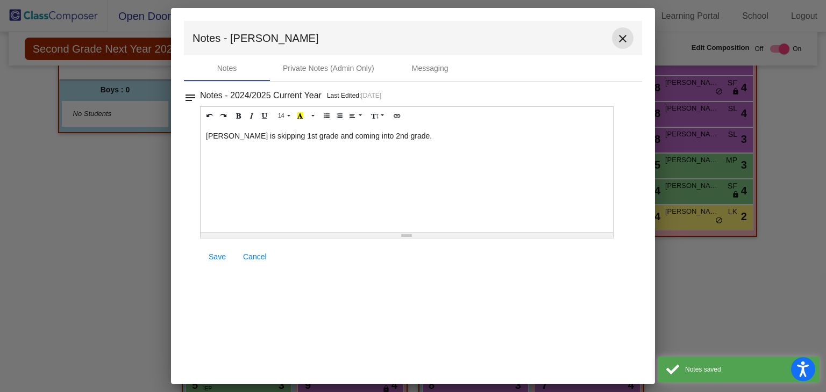
click at [620, 30] on button "close" at bounding box center [622, 37] width 21 height 21
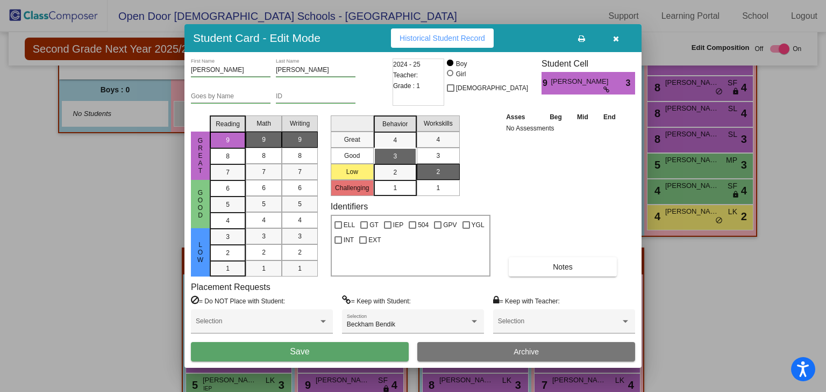
click at [363, 349] on button "Save" at bounding box center [300, 351] width 218 height 19
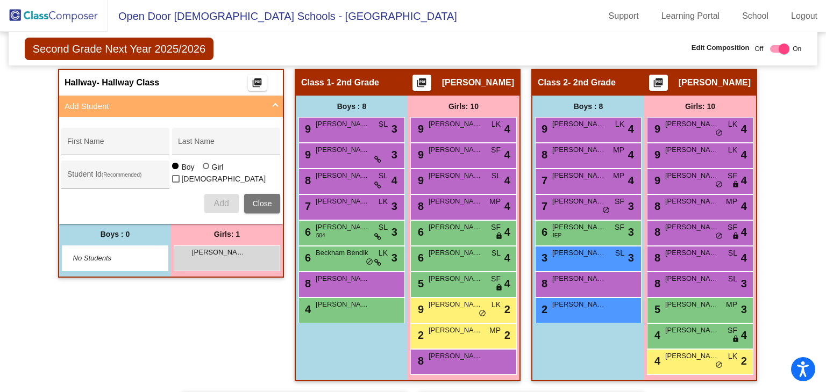
scroll to position [215, 0]
